Goal: Information Seeking & Learning: Learn about a topic

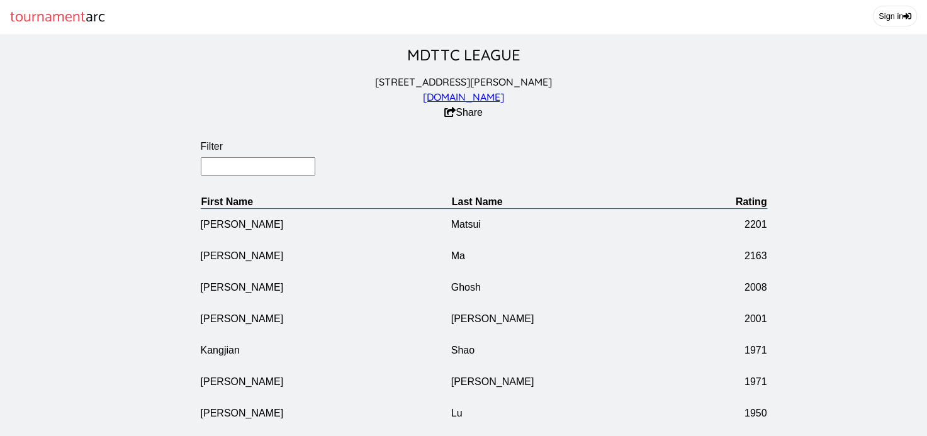
click at [218, 176] on input "Filter" at bounding box center [258, 166] width 115 height 18
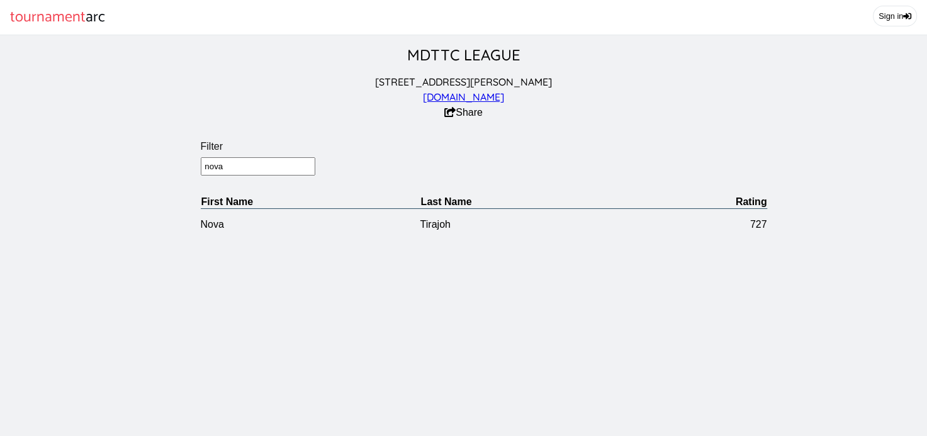
type input "nova"
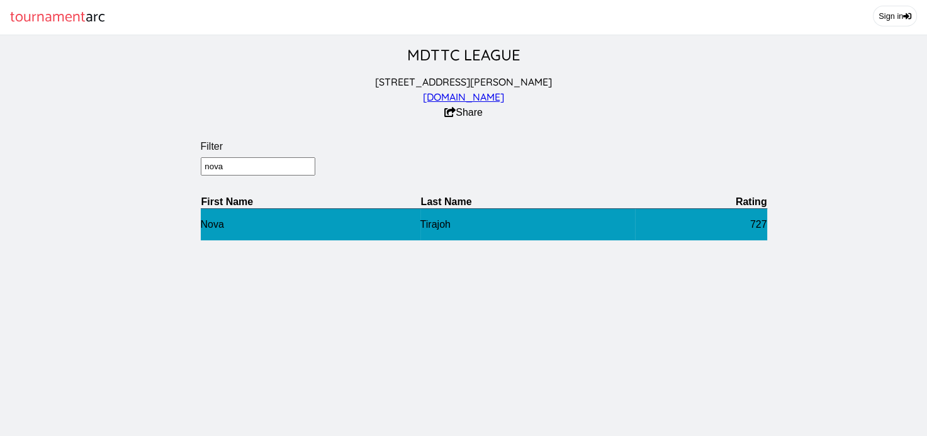
click at [211, 238] on td "Nova" at bounding box center [311, 224] width 220 height 32
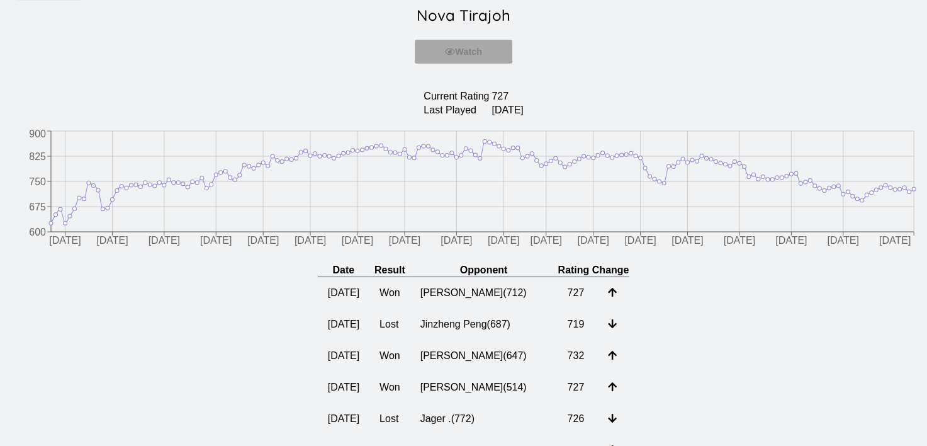
scroll to position [108, 0]
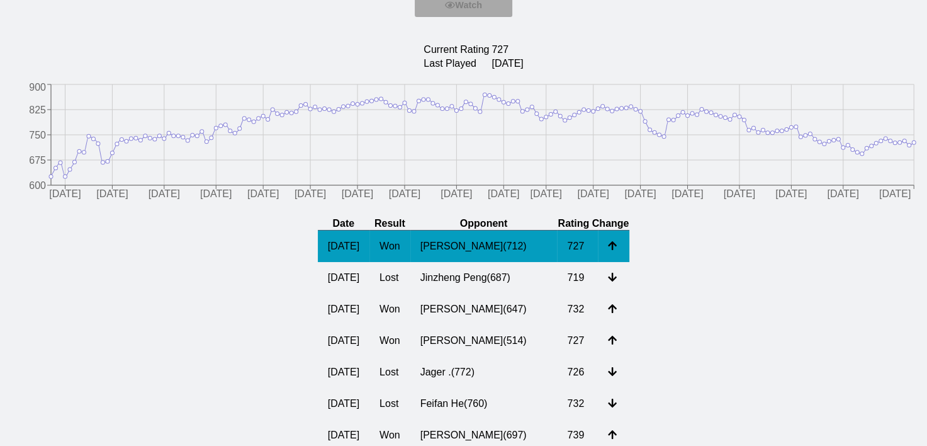
click at [453, 257] on td "[PERSON_NAME] ( 712 )" at bounding box center [483, 246] width 147 height 32
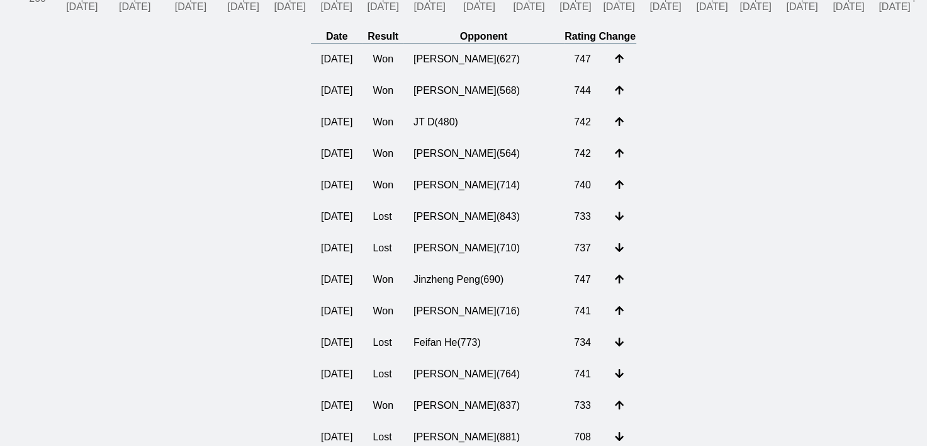
scroll to position [283, 0]
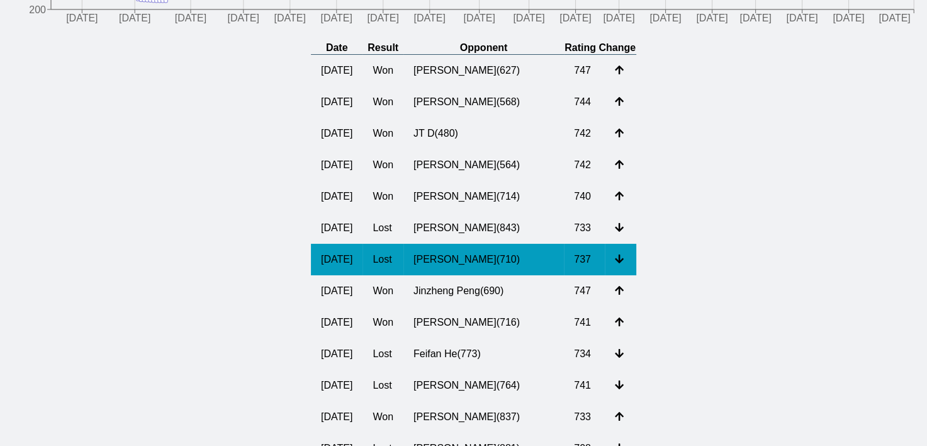
click at [463, 275] on td "[PERSON_NAME] ( 710 )" at bounding box center [483, 259] width 160 height 31
